Goal: Task Accomplishment & Management: Complete application form

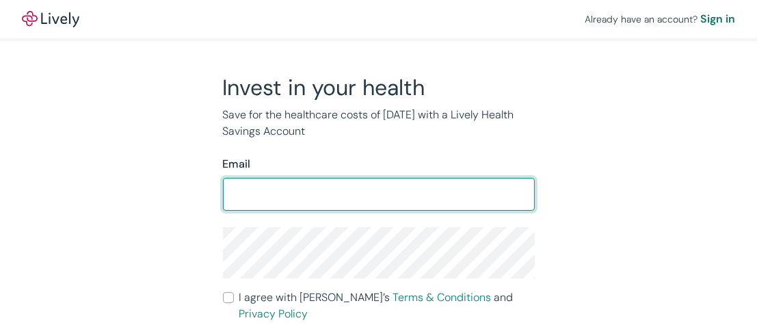
click at [289, 191] on input "Email" at bounding box center [379, 193] width 312 height 27
click at [287, 191] on input "Email" at bounding box center [379, 193] width 312 height 27
type input "[EMAIL_ADDRESS][DOMAIN_NAME]"
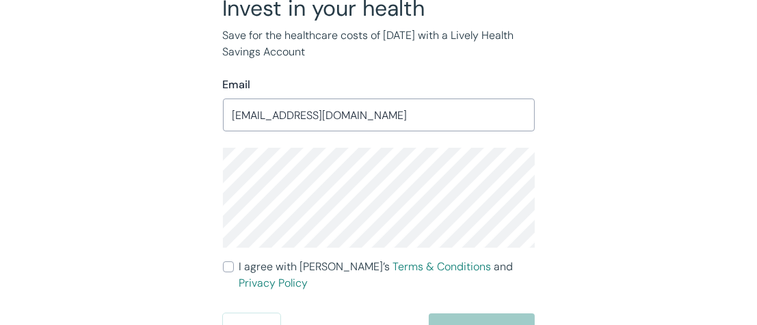
scroll to position [83, 0]
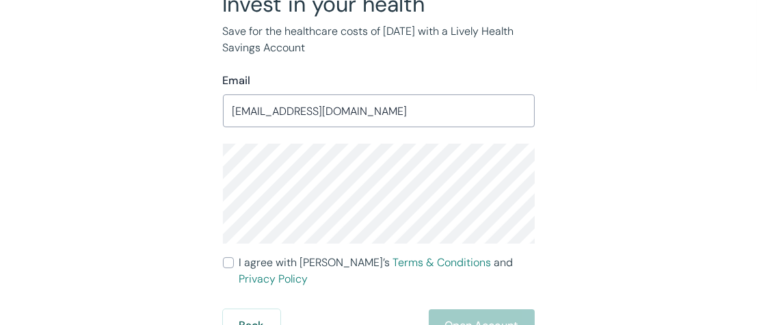
click at [224, 260] on input "I agree with Lively’s Terms & Conditions and Privacy Policy" at bounding box center [228, 262] width 11 height 11
checkbox input "true"
click at [470, 309] on button "Open Account" at bounding box center [482, 325] width 106 height 33
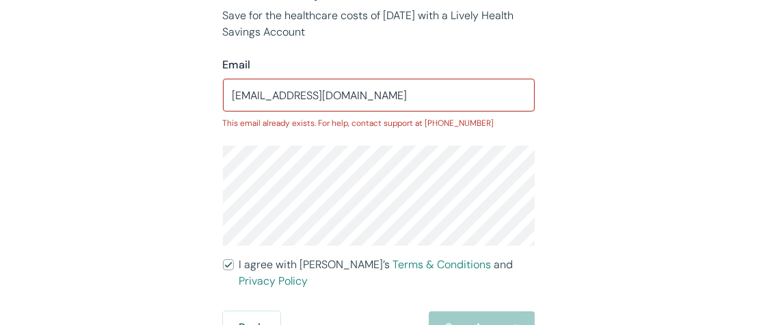
scroll to position [101, 0]
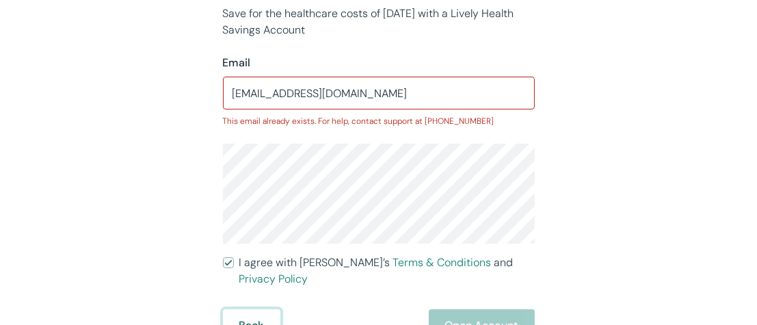
click at [257, 311] on button "Back" at bounding box center [251, 325] width 57 height 33
